Goal: Transaction & Acquisition: Purchase product/service

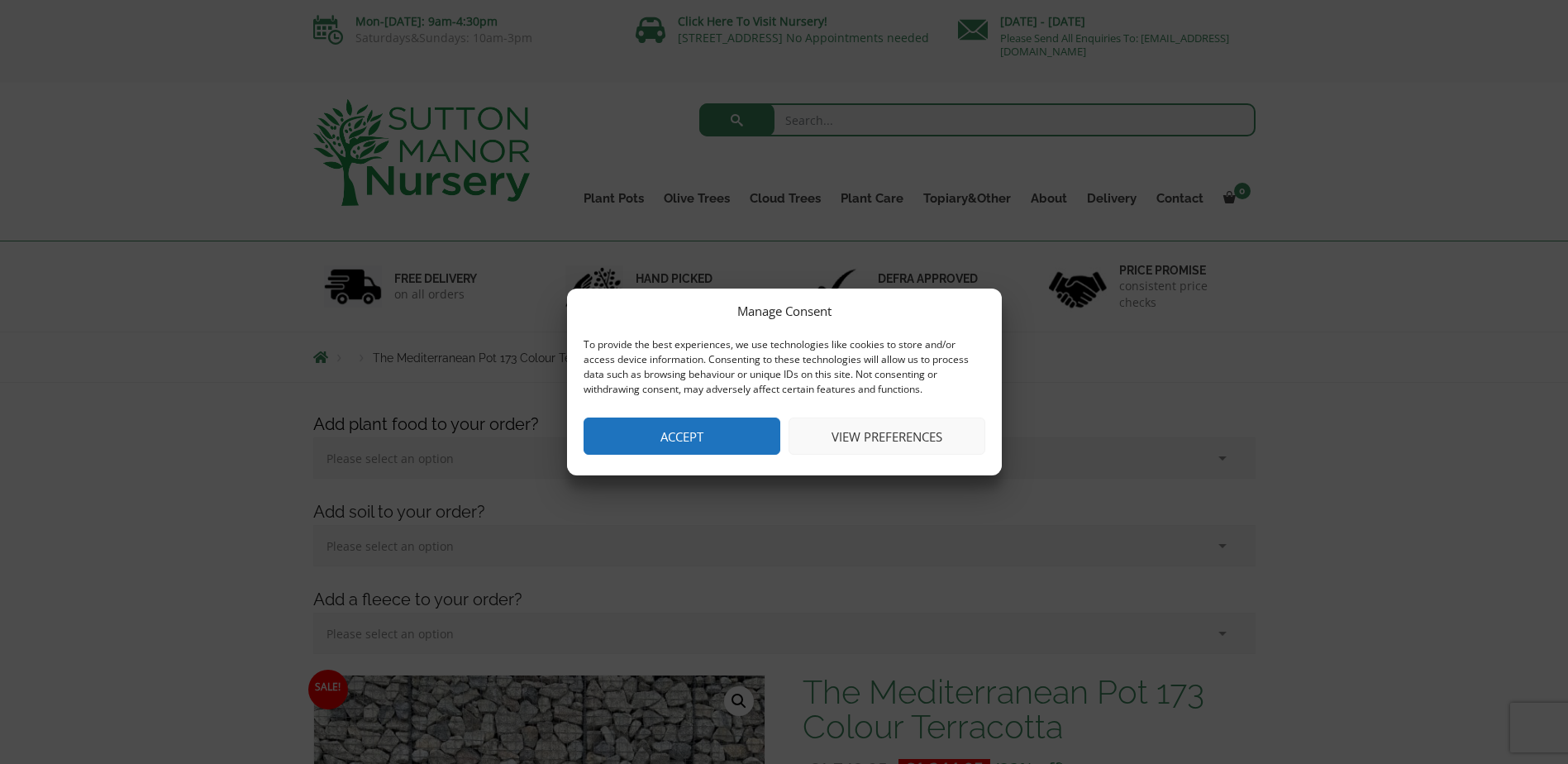
click at [686, 434] on button "Accept" at bounding box center [682, 436] width 197 height 37
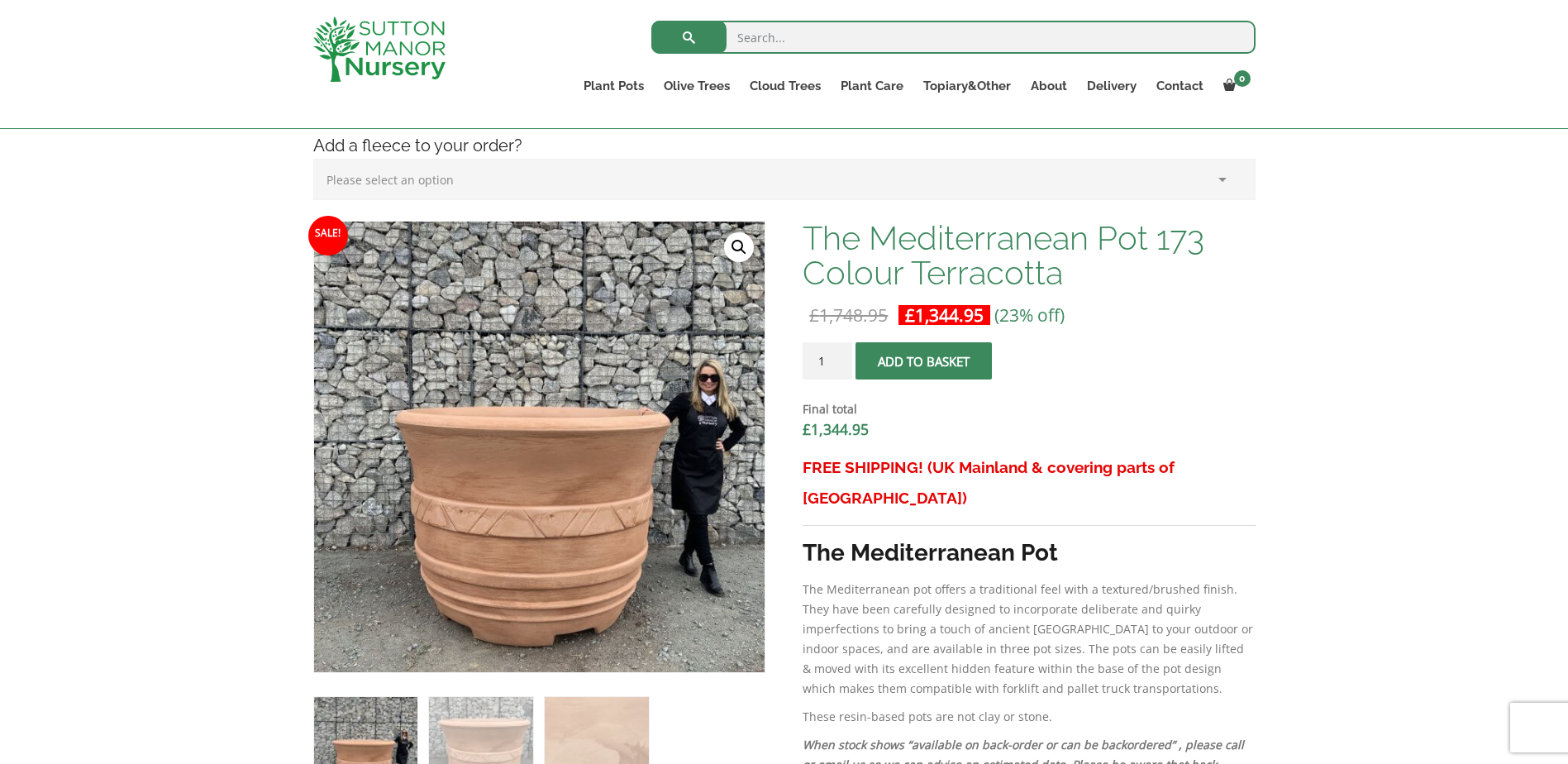
scroll to position [413, 0]
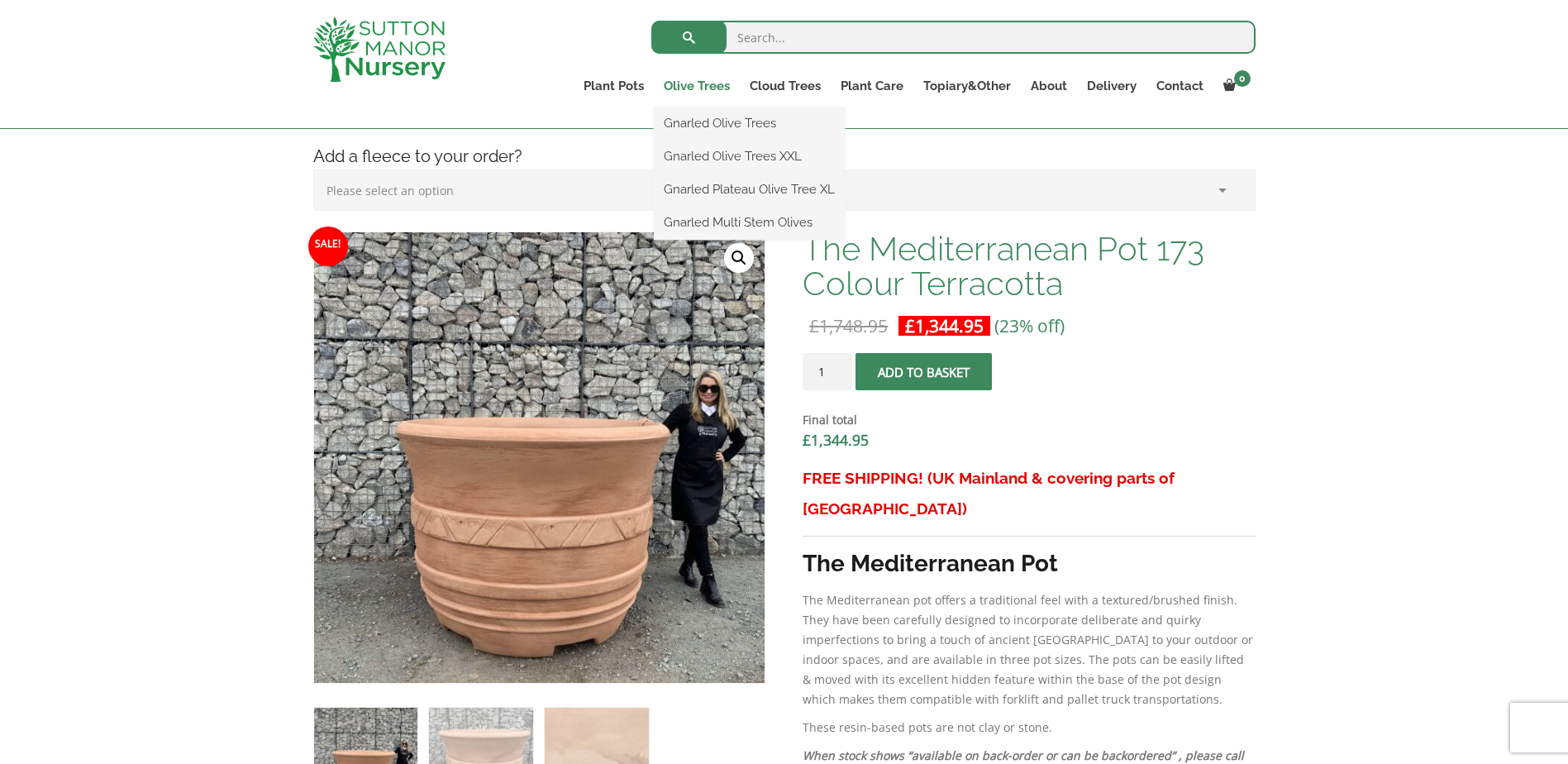
click at [699, 89] on link "Olive Trees" at bounding box center [697, 87] width 85 height 23
click at [709, 156] on link "Gnarled Olive Trees XXL" at bounding box center [749, 156] width 191 height 25
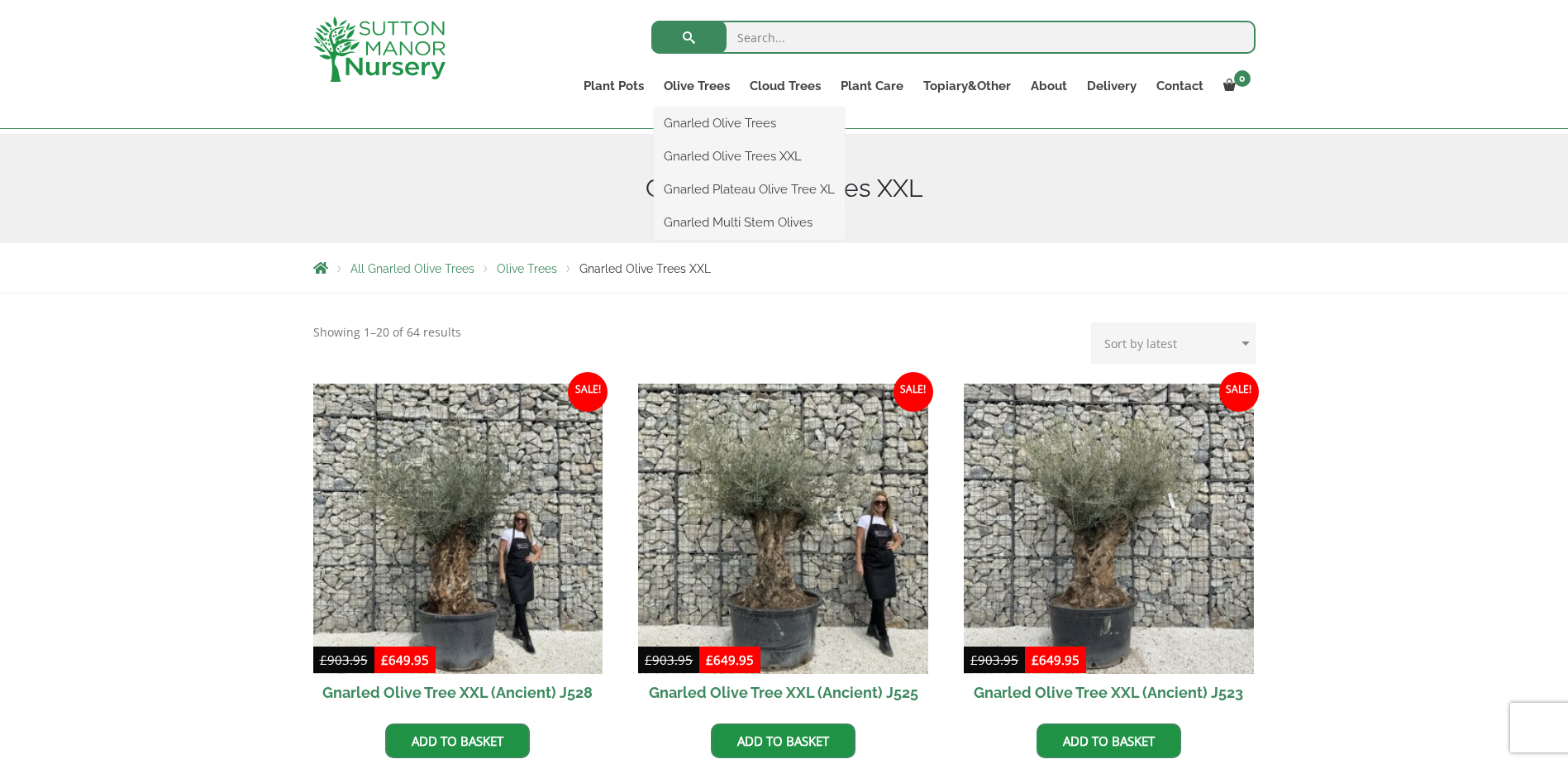
scroll to position [165, 0]
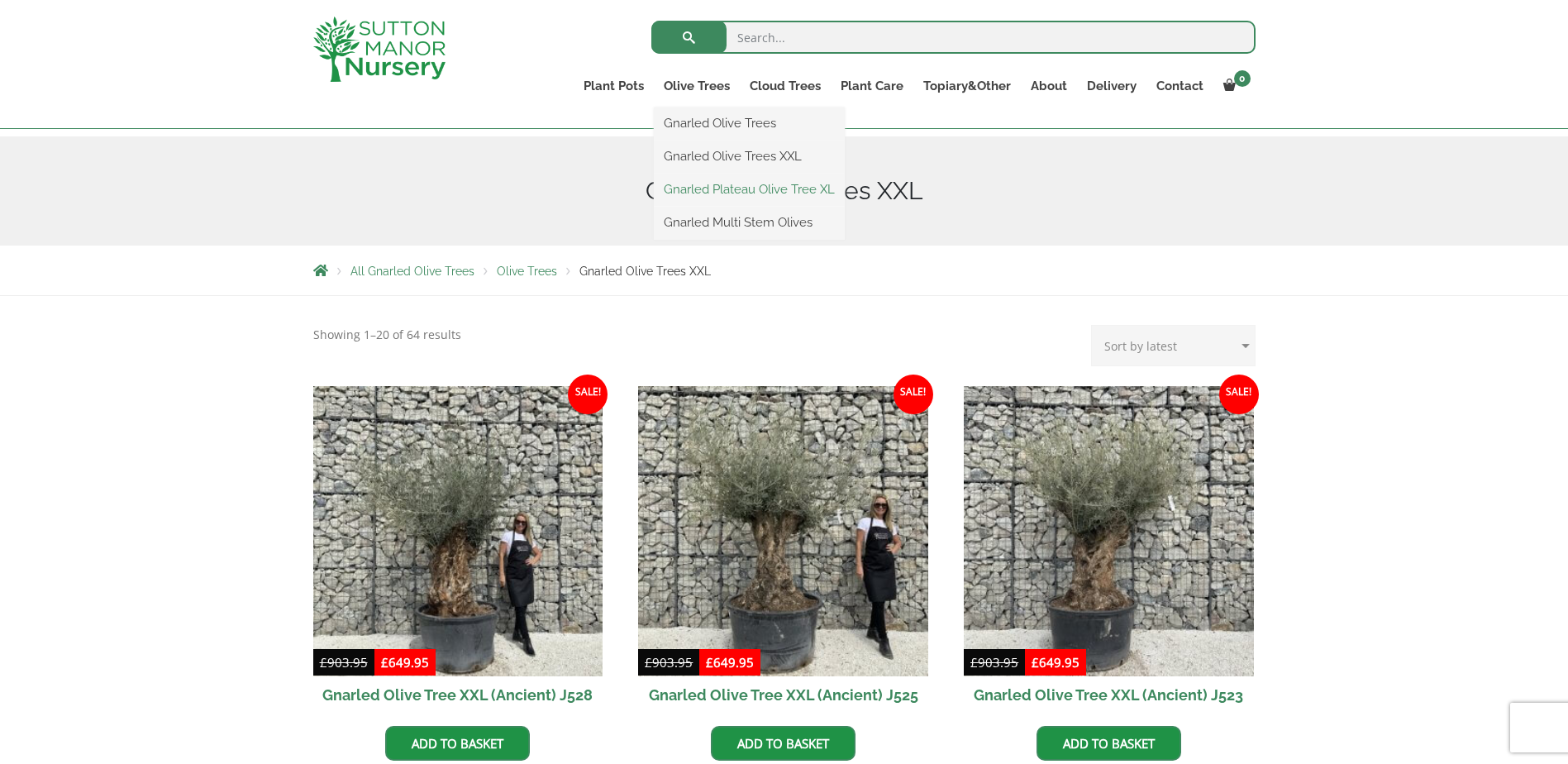
click at [728, 188] on link "Gnarled Plateau Olive Tree XL" at bounding box center [749, 190] width 191 height 25
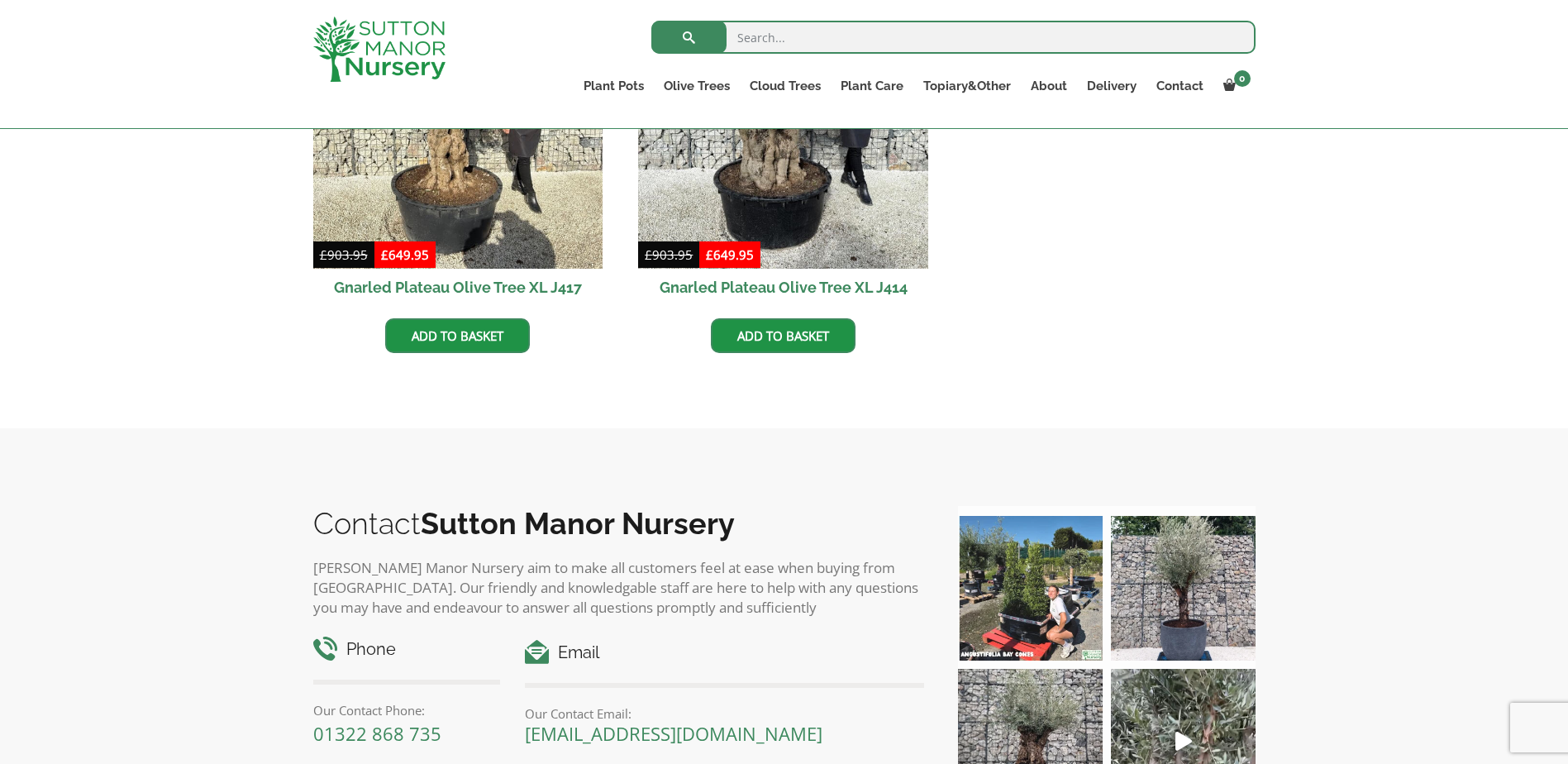
scroll to position [1489, 0]
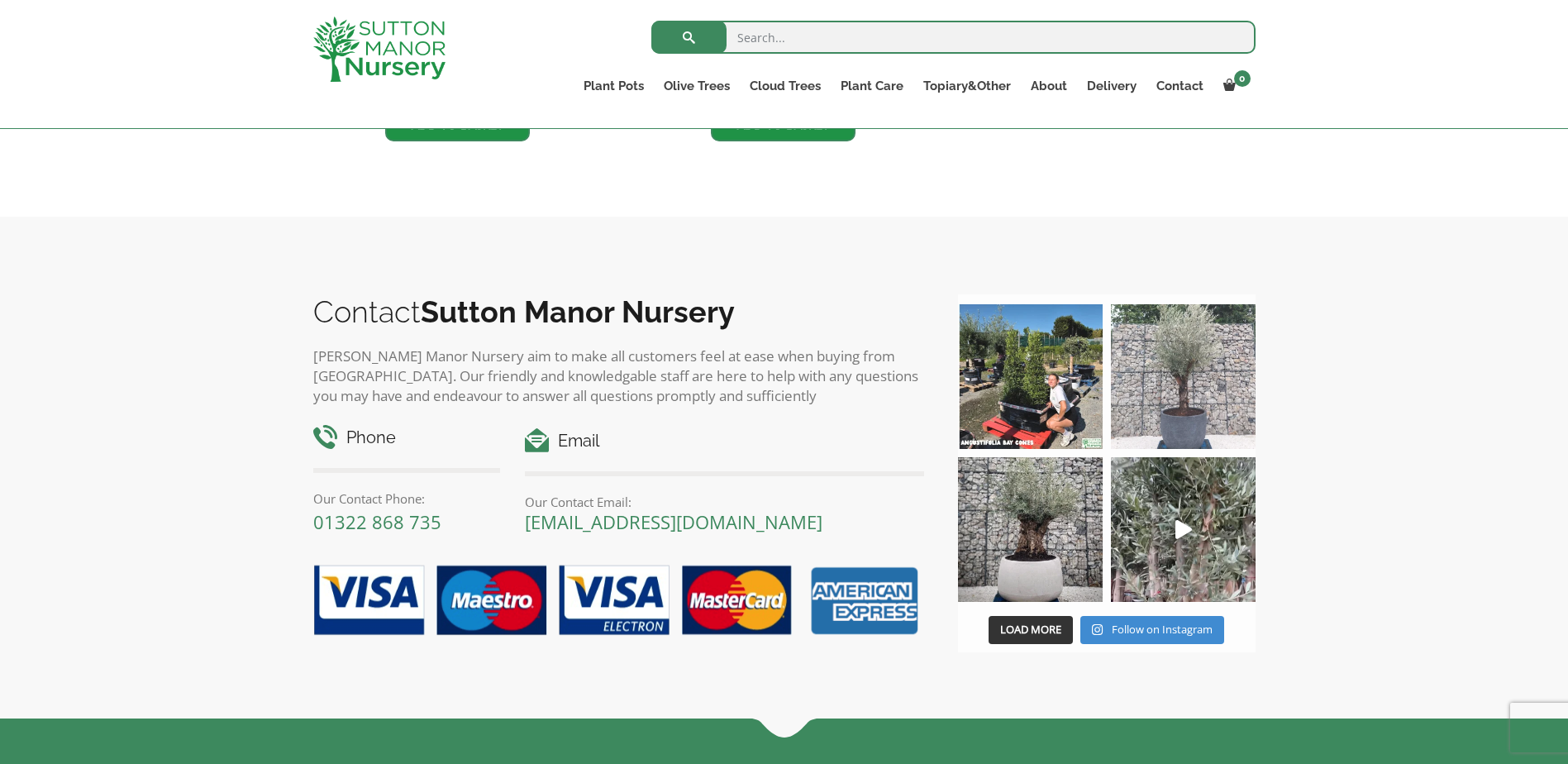
click at [1187, 391] on img at bounding box center [1183, 376] width 145 height 145
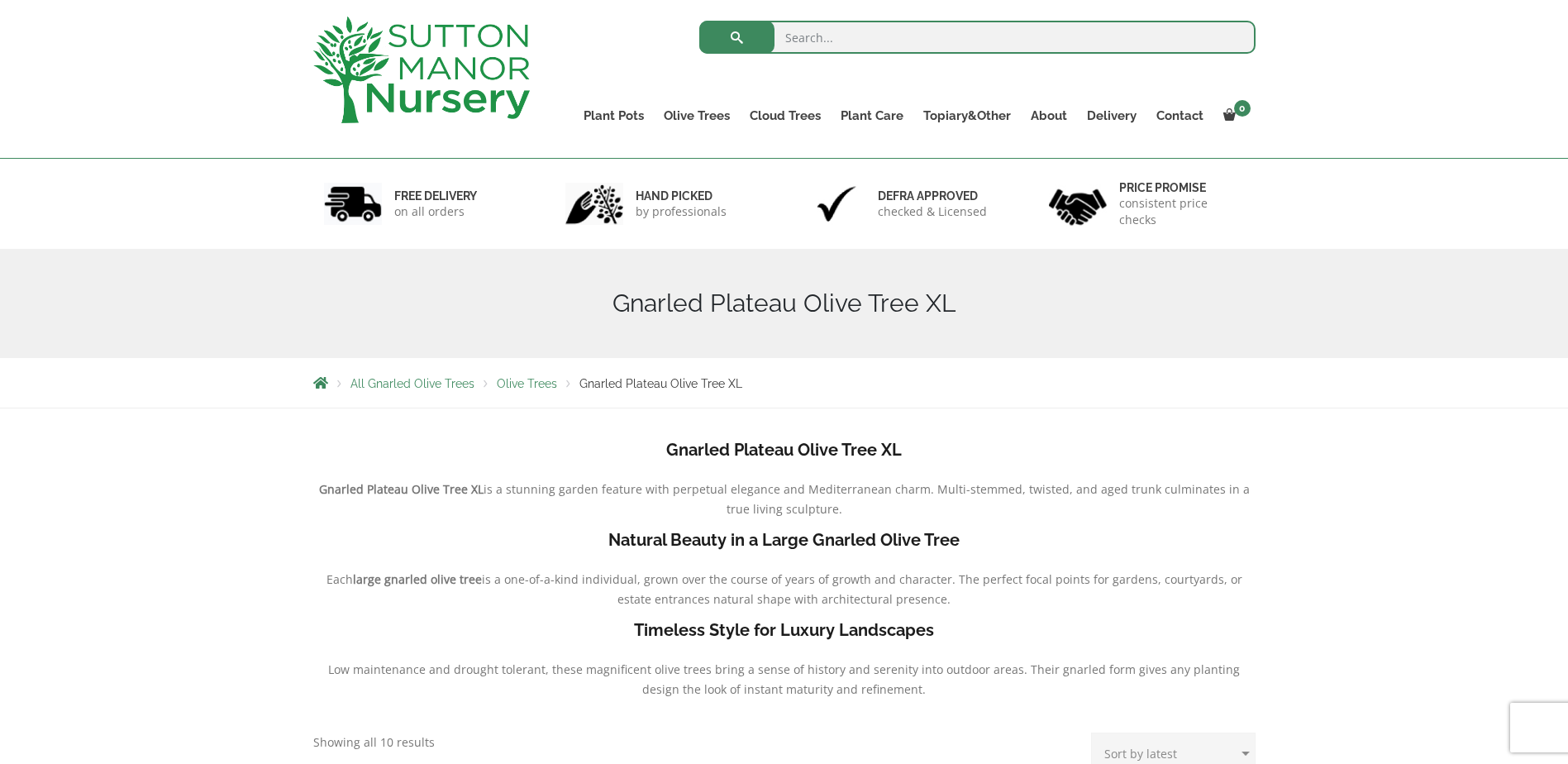
scroll to position [0, 0]
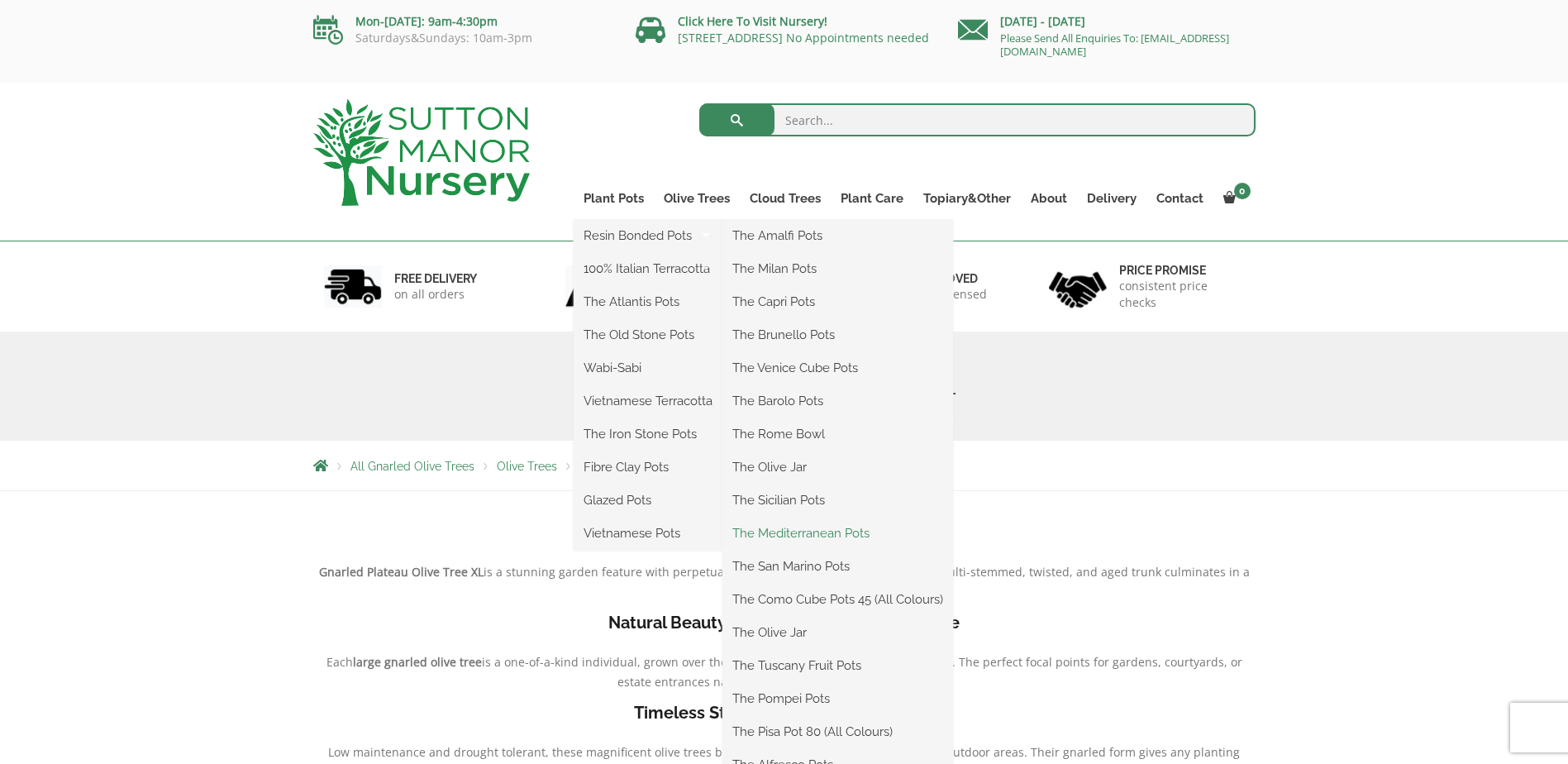
click at [768, 536] on link "The Mediterranean Pots" at bounding box center [837, 534] width 230 height 25
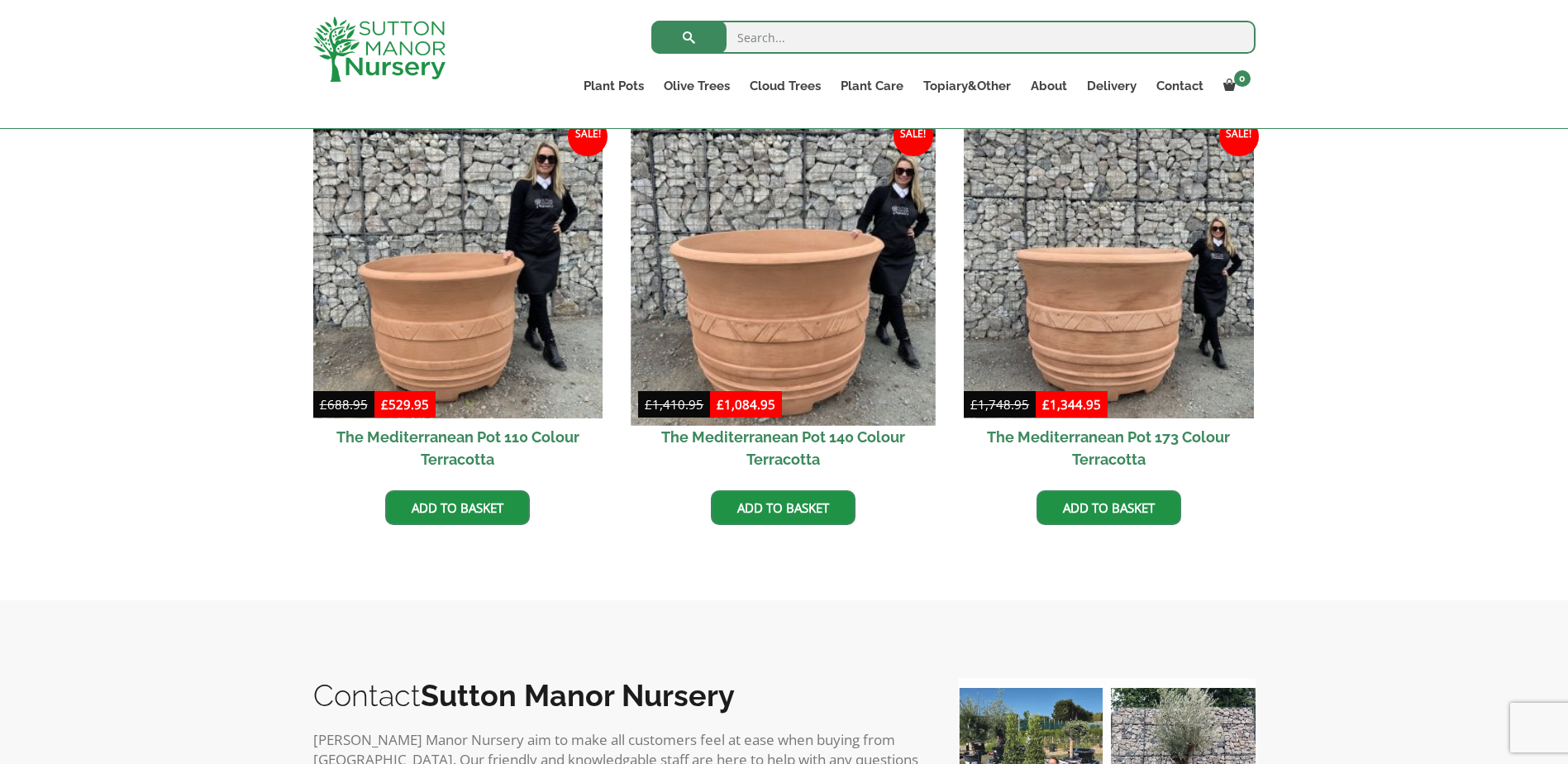
scroll to position [165, 0]
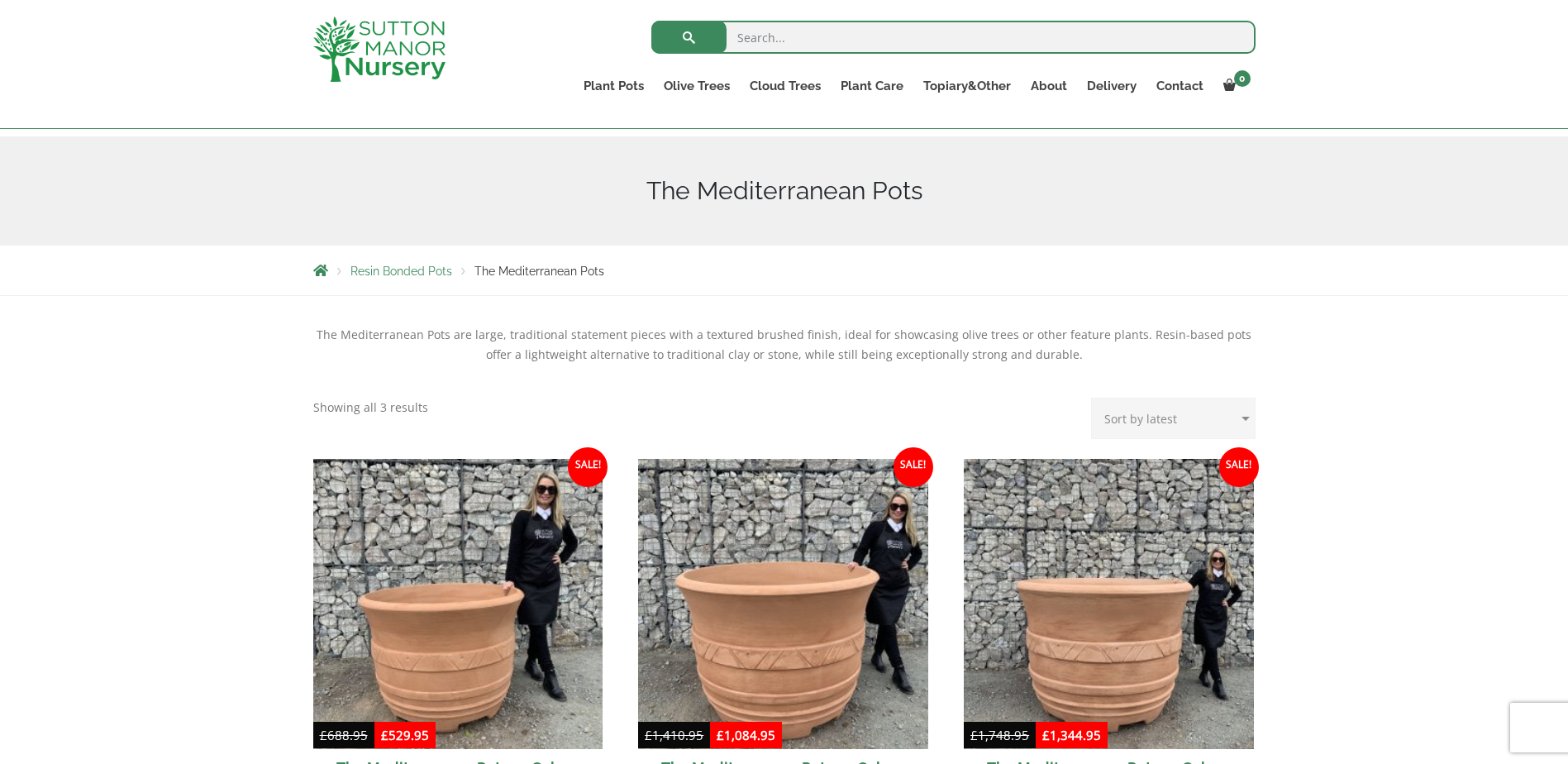
click at [397, 277] on span "Resin Bonded Pots" at bounding box center [401, 271] width 102 height 14
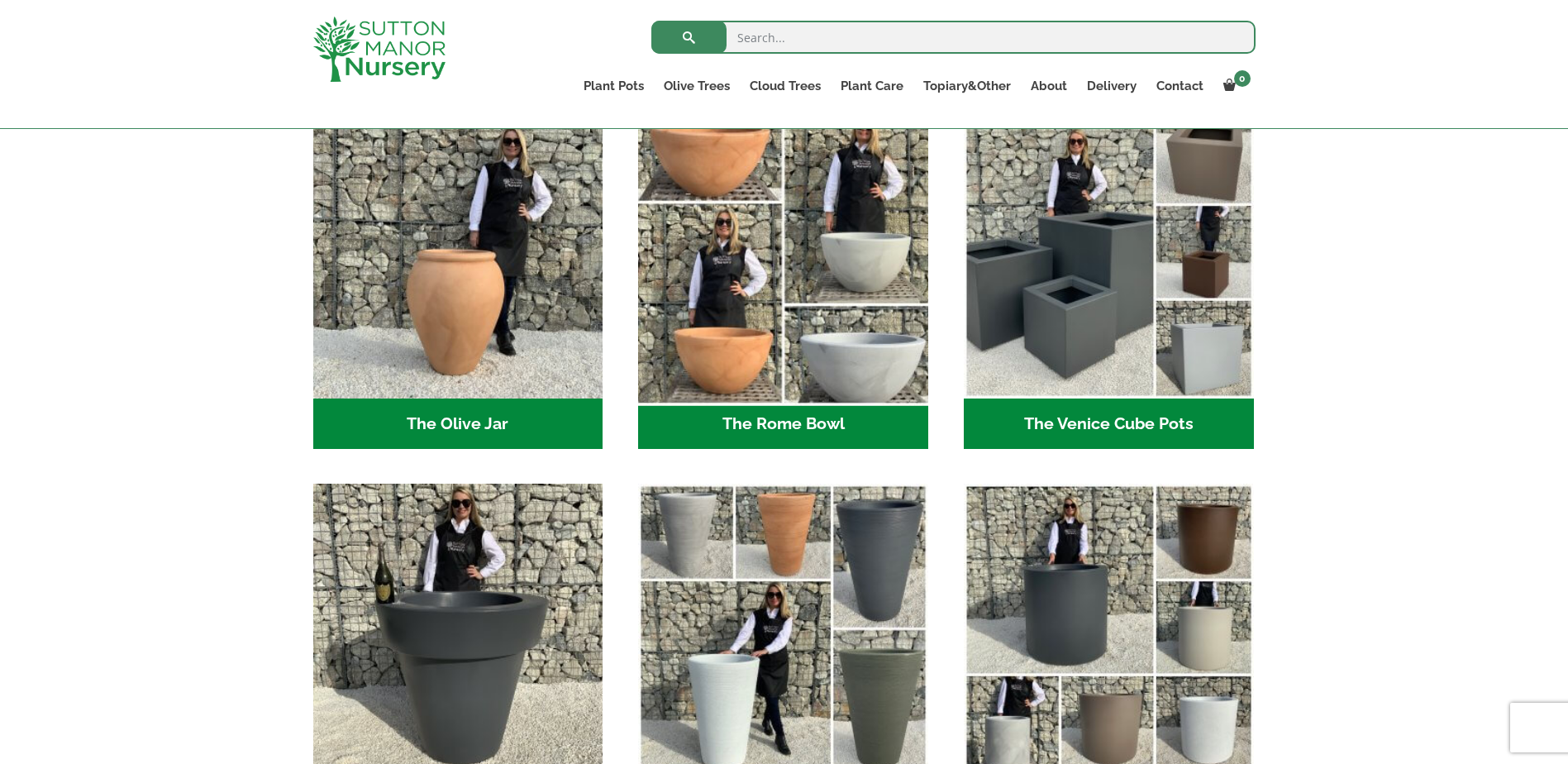
scroll to position [1572, 0]
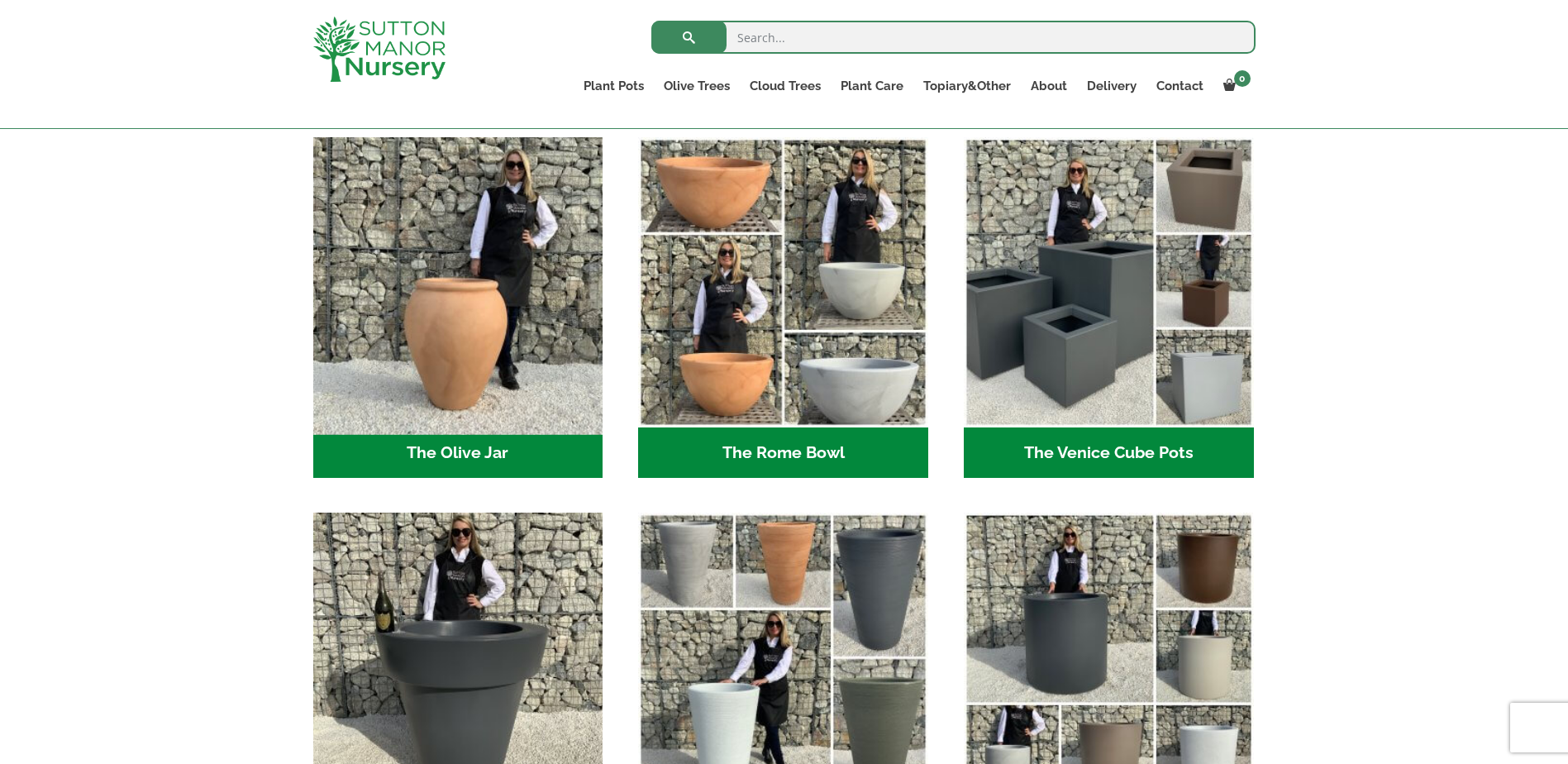
click at [458, 341] on img "Visit product category The Olive Jar" at bounding box center [458, 282] width 304 height 304
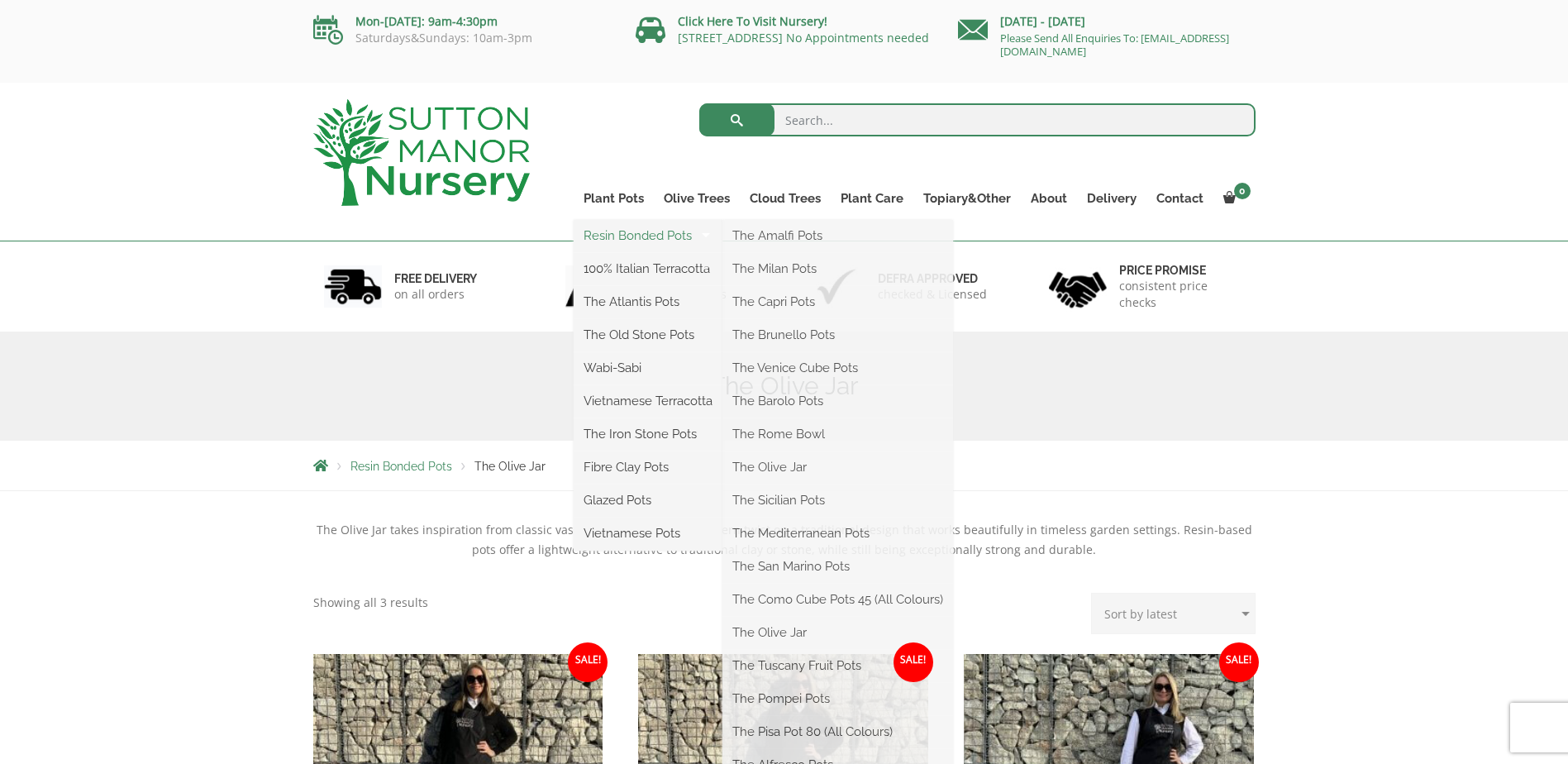
click at [624, 230] on link "Resin Bonded Pots" at bounding box center [647, 236] width 149 height 25
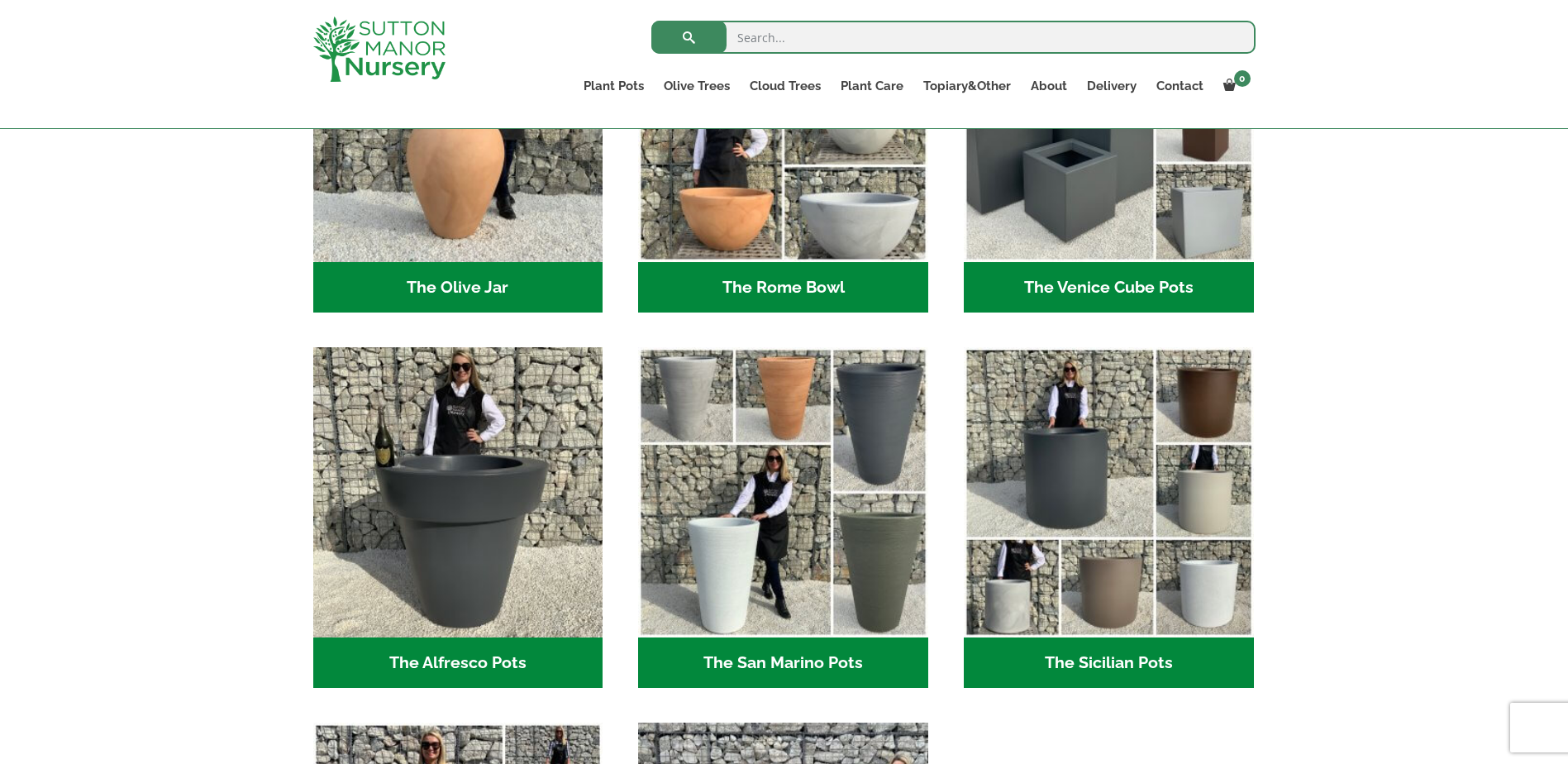
scroll to position [1323, 0]
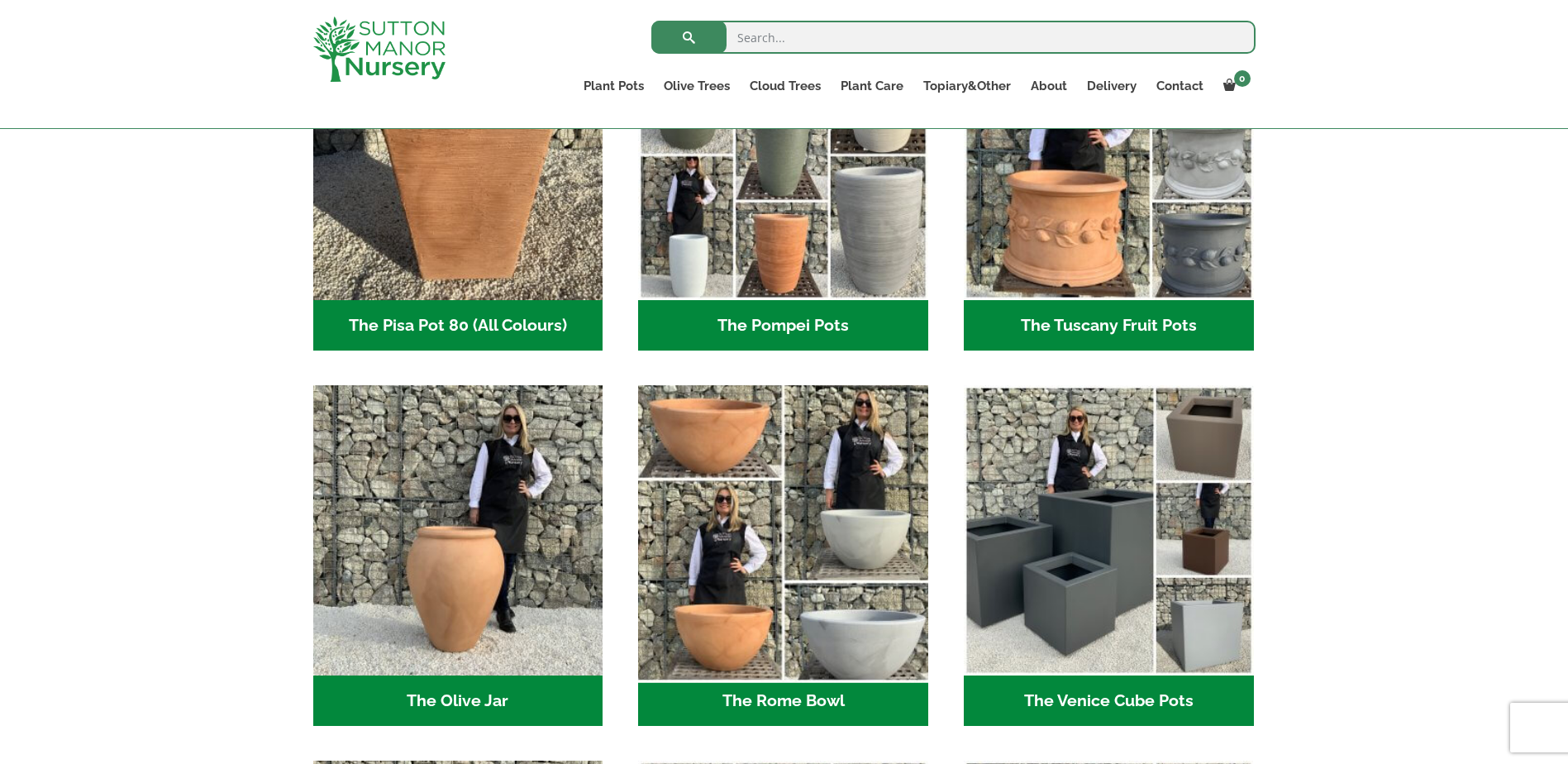
click at [696, 440] on img "Visit product category The Rome Bowl" at bounding box center [783, 531] width 304 height 304
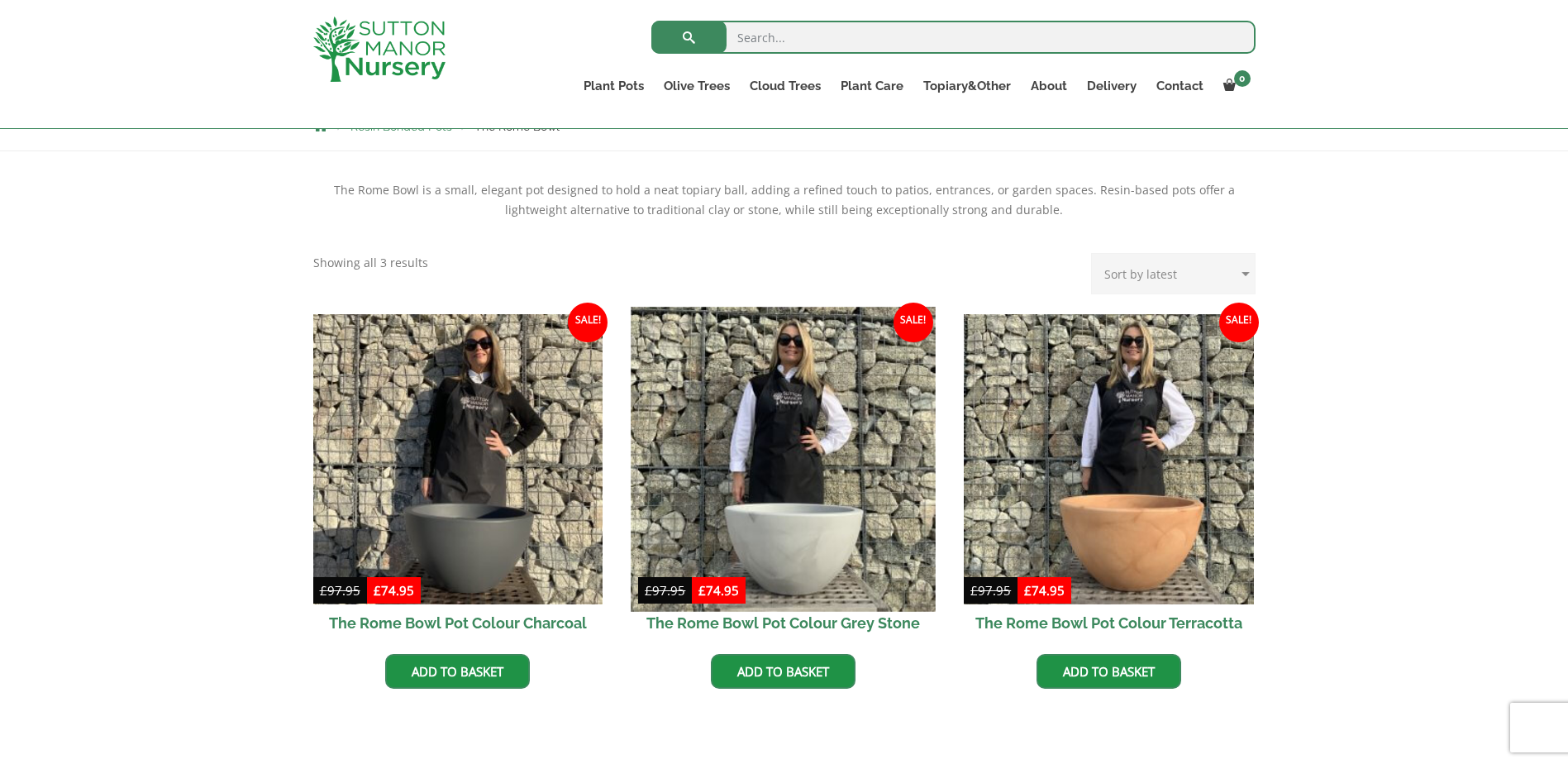
scroll to position [330, 0]
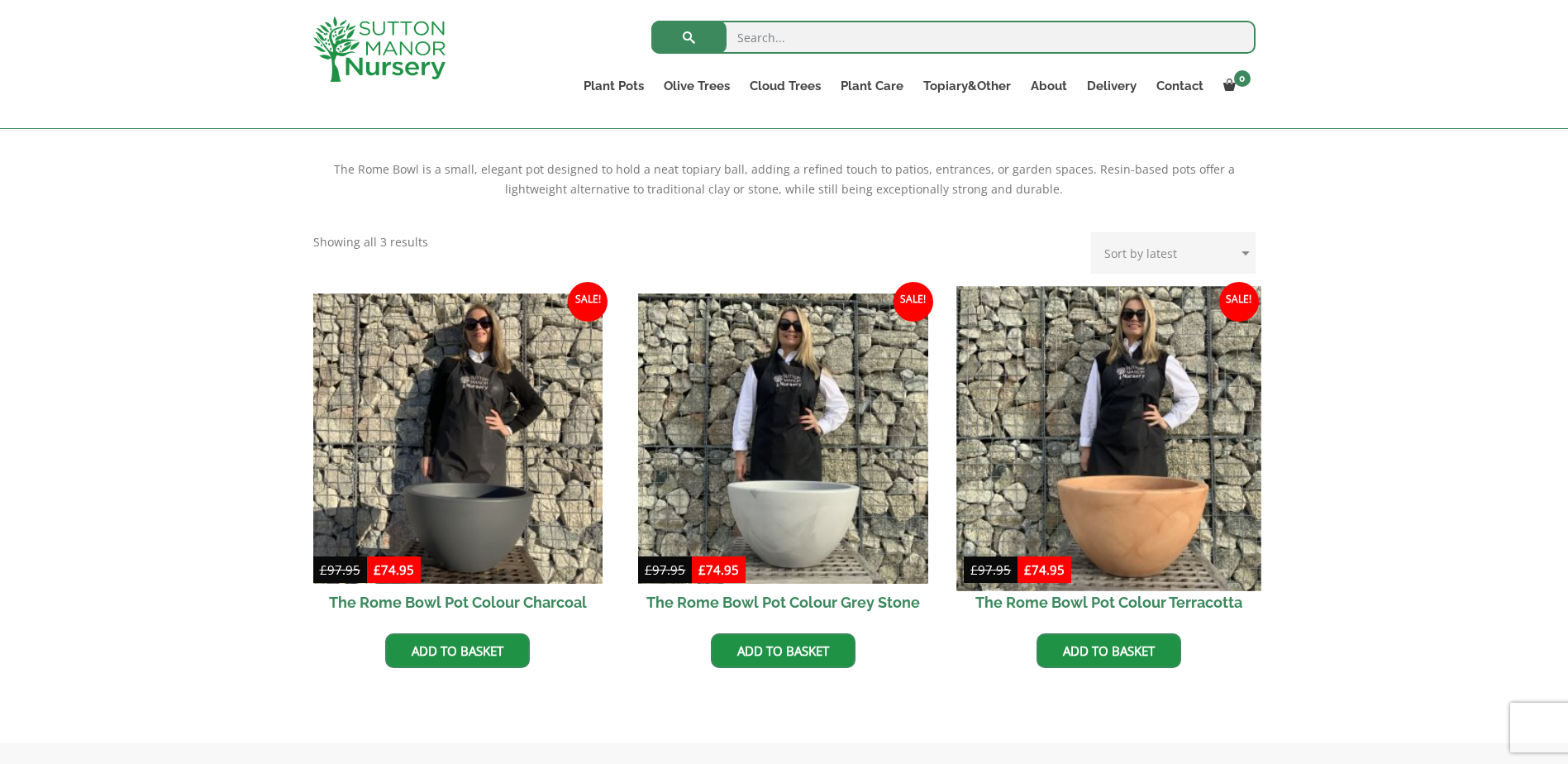
click at [1113, 497] on img at bounding box center [1108, 437] width 304 height 304
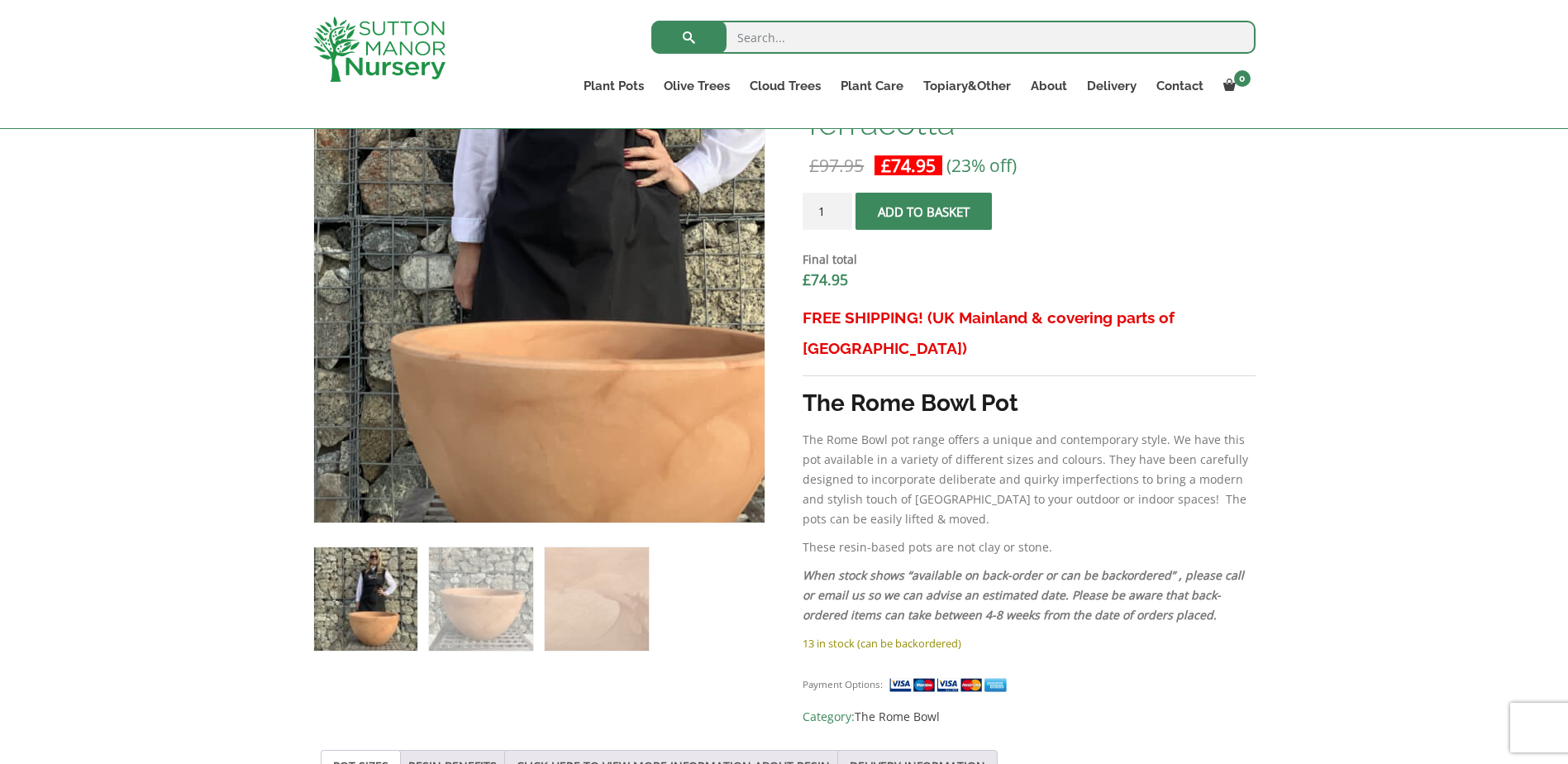
scroll to position [497, 0]
